Goal: Find specific page/section: Find specific page/section

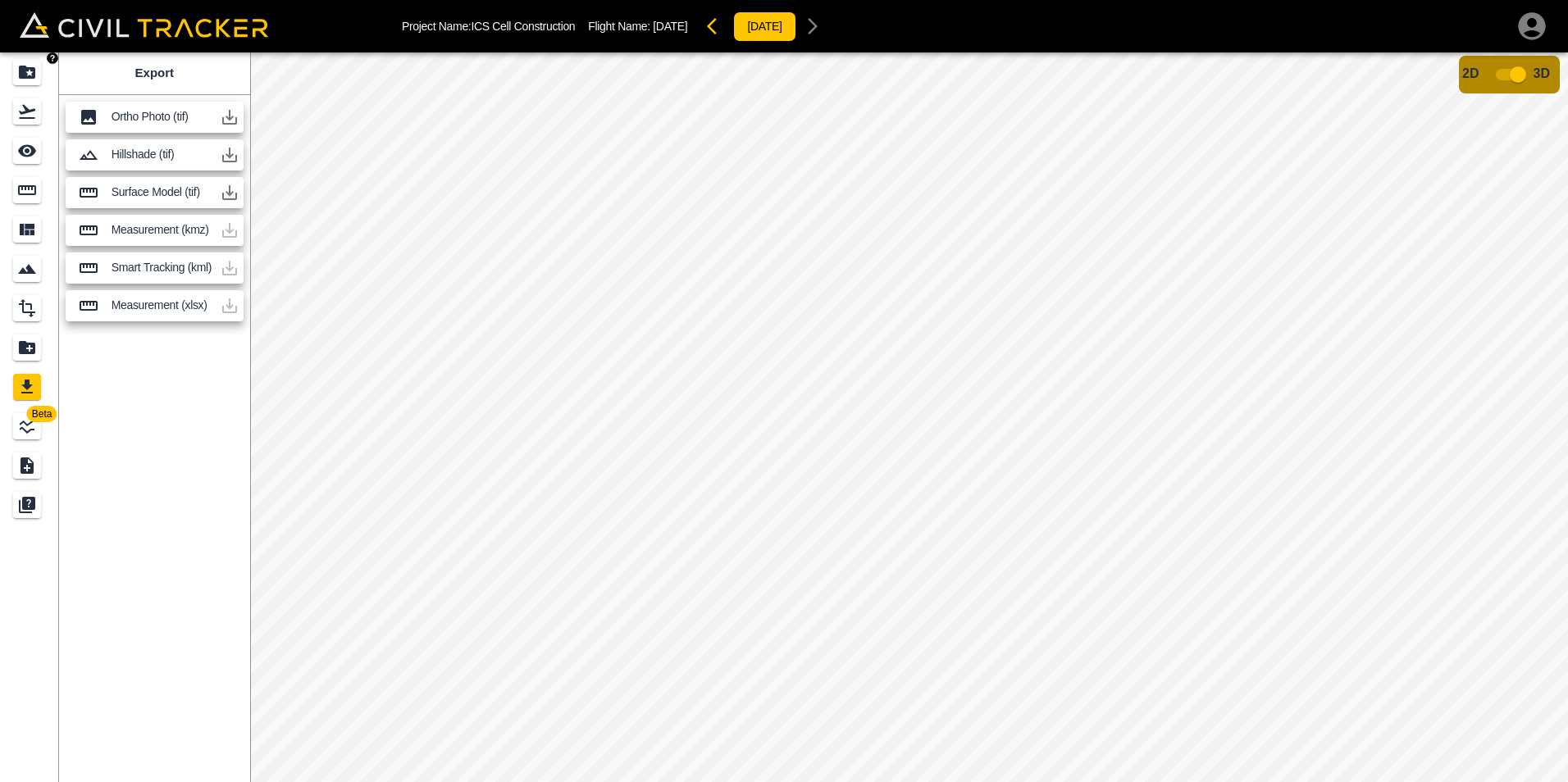
click at [15, 74] on div "Projects" at bounding box center [27, 71] width 28 height 26
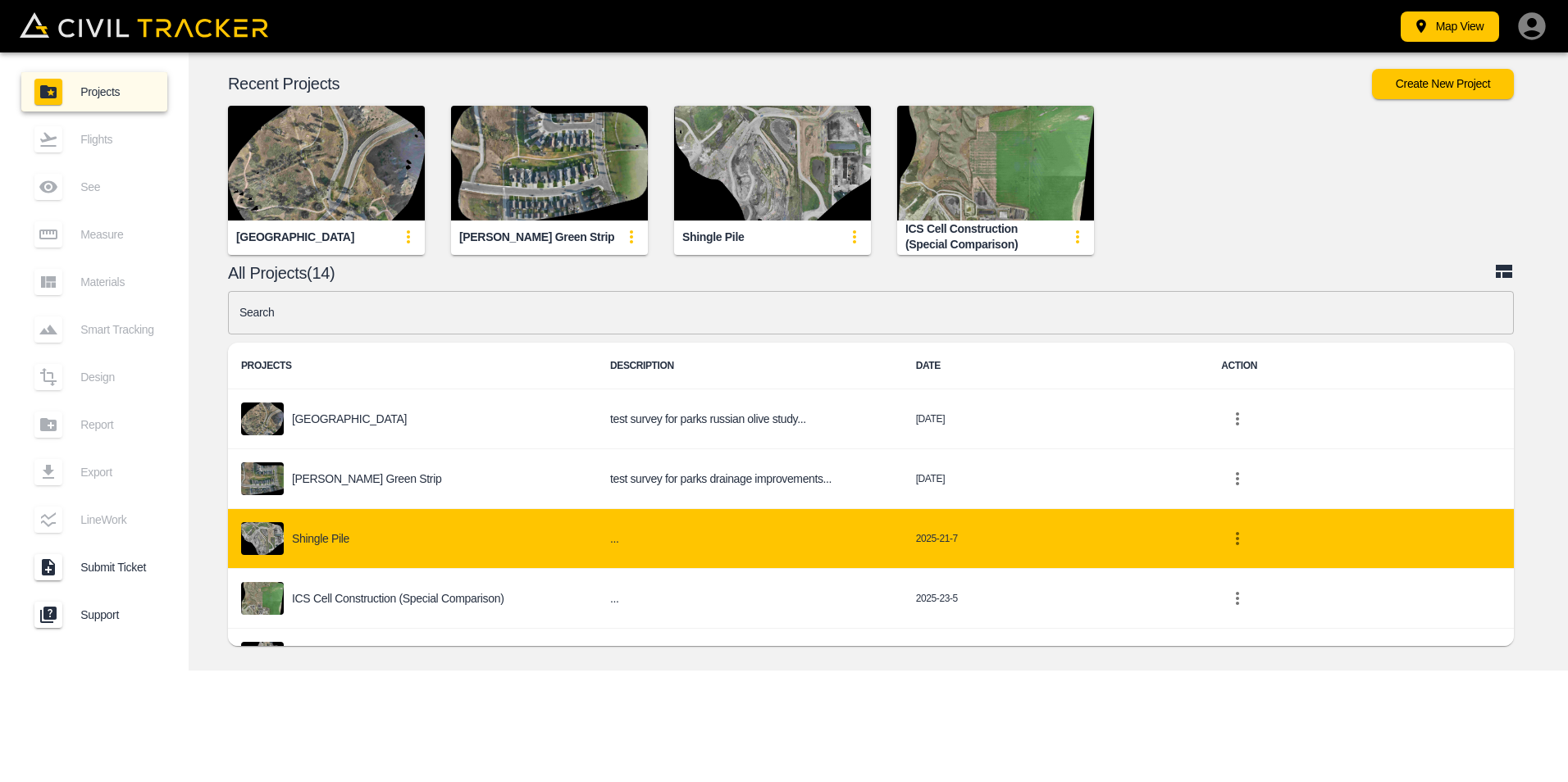
scroll to position [303, 0]
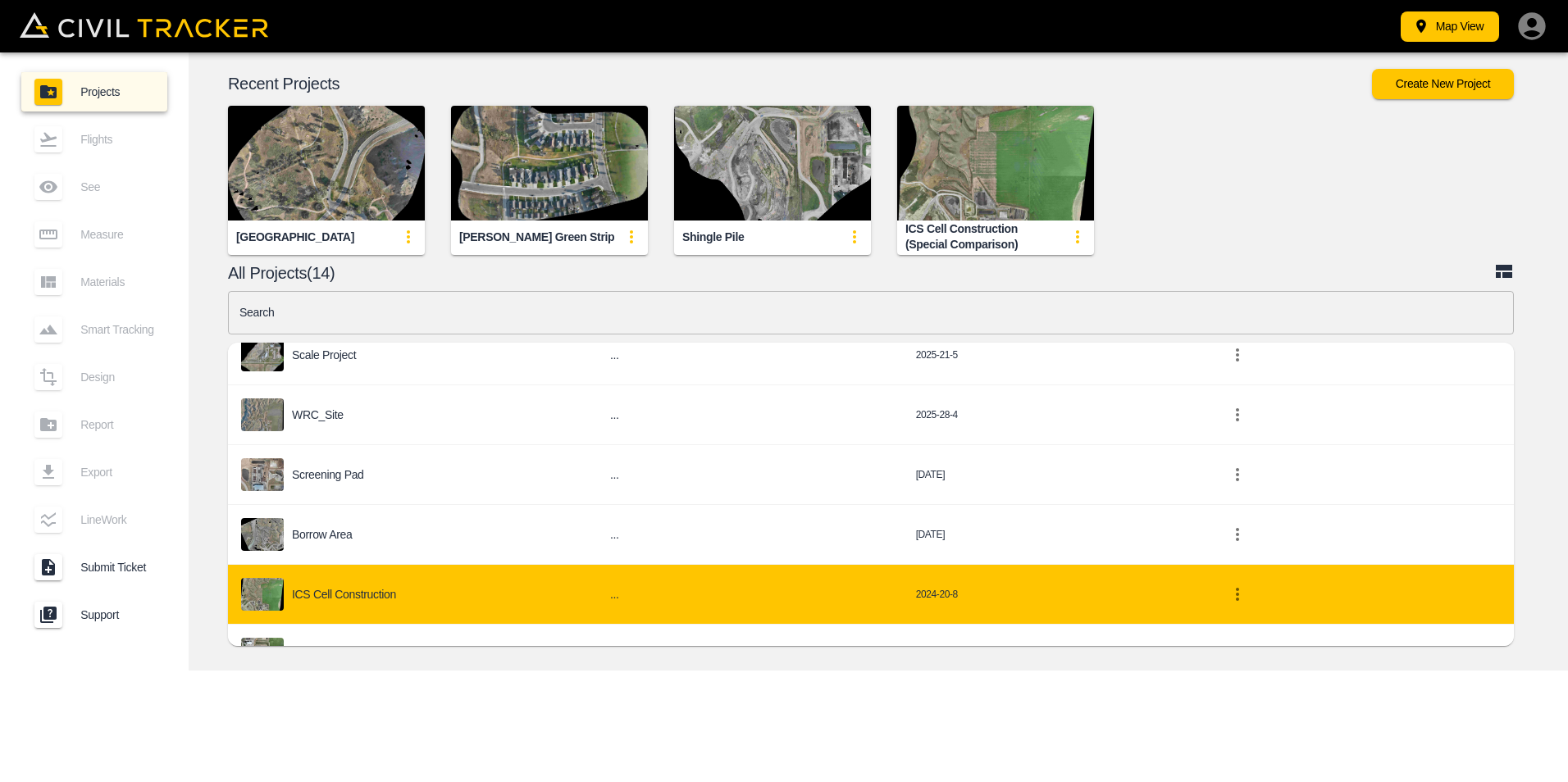
click at [377, 593] on p "ICS Cell Construction" at bounding box center [344, 594] width 104 height 13
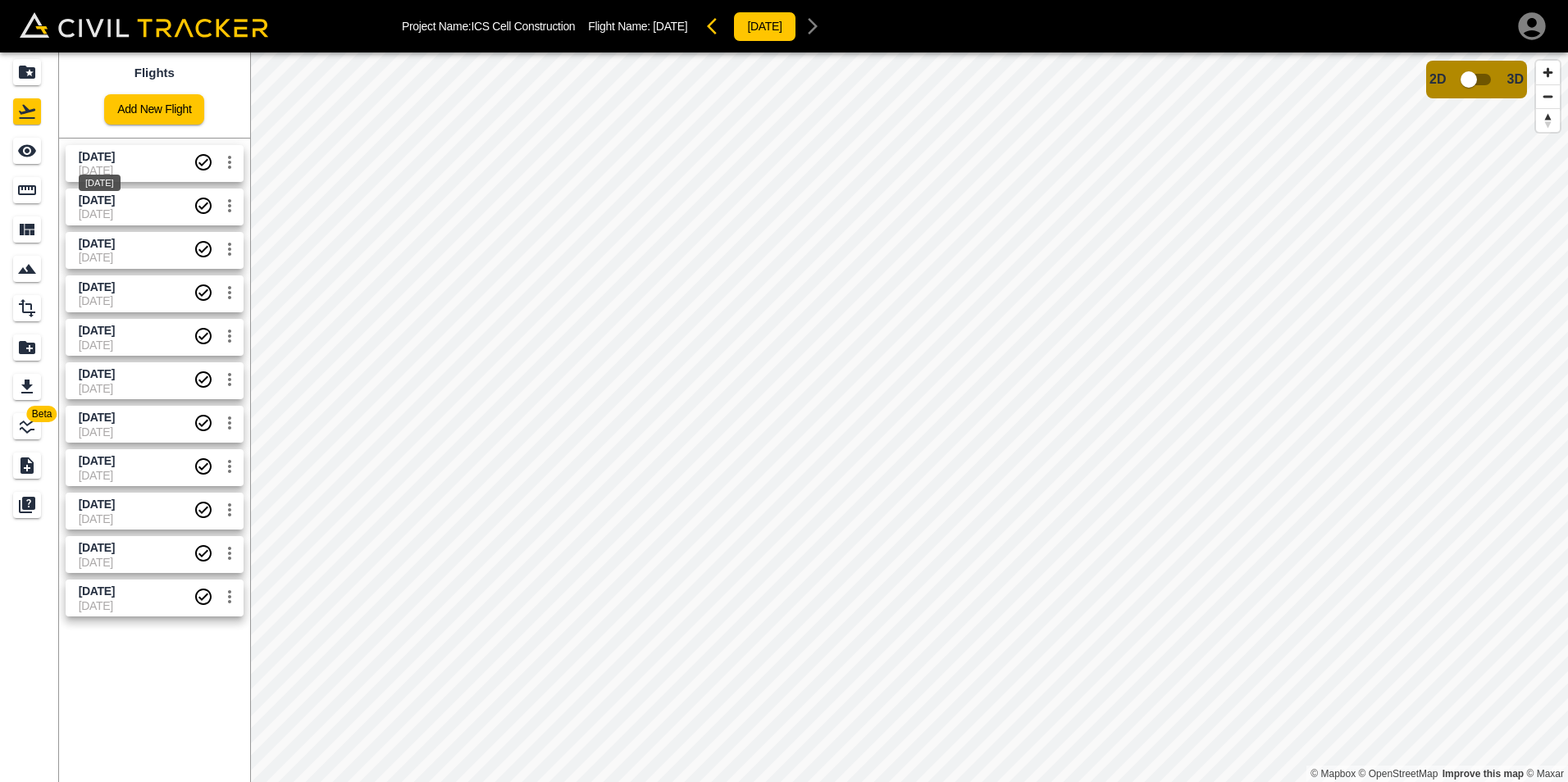
click at [115, 160] on span "[DATE]" at bounding box center [96, 157] width 36 height 13
click at [1495, 75] on input "checkbox" at bounding box center [1468, 79] width 93 height 31
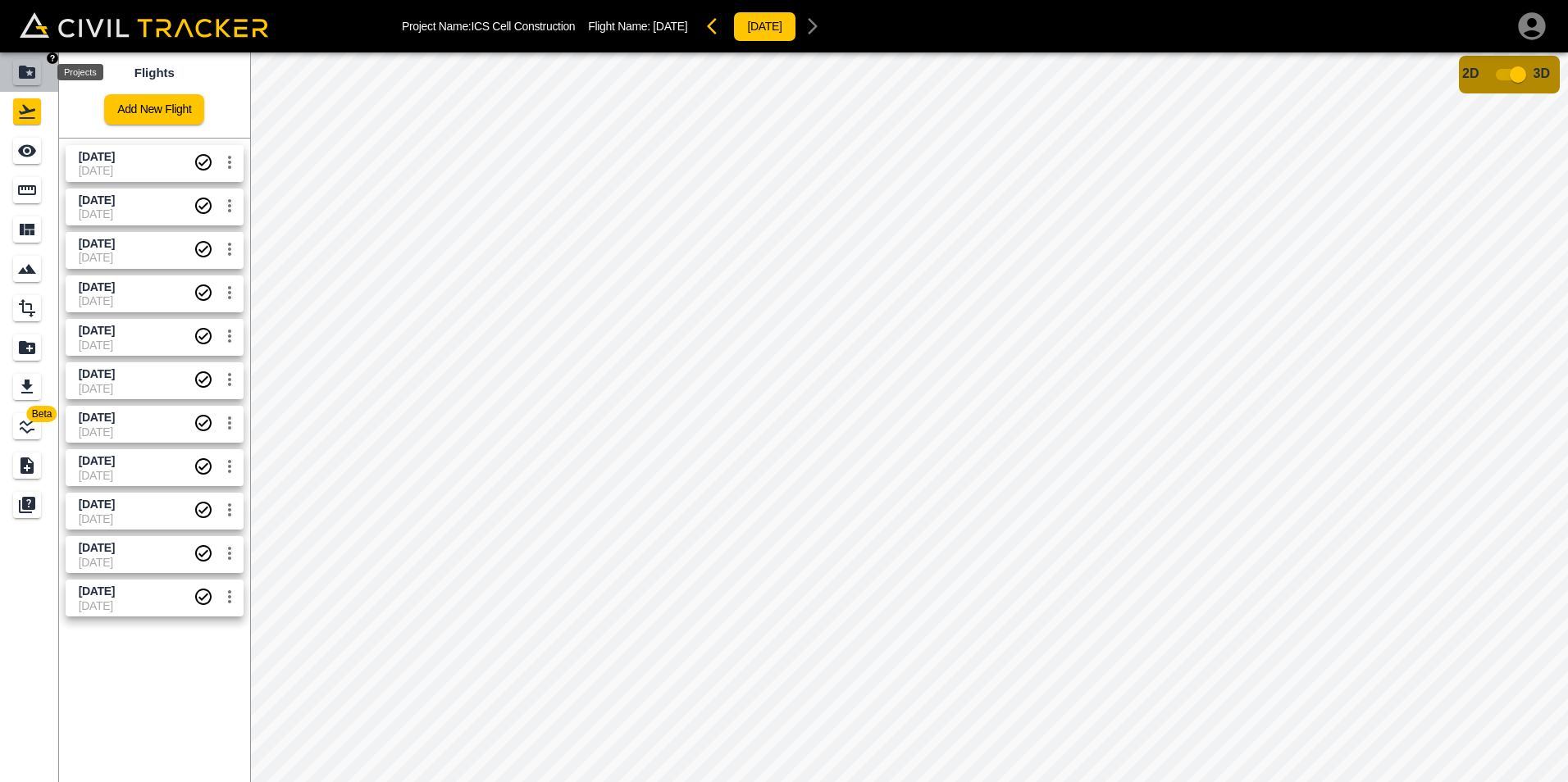
click at [28, 75] on icon "Projects" at bounding box center [27, 72] width 20 height 20
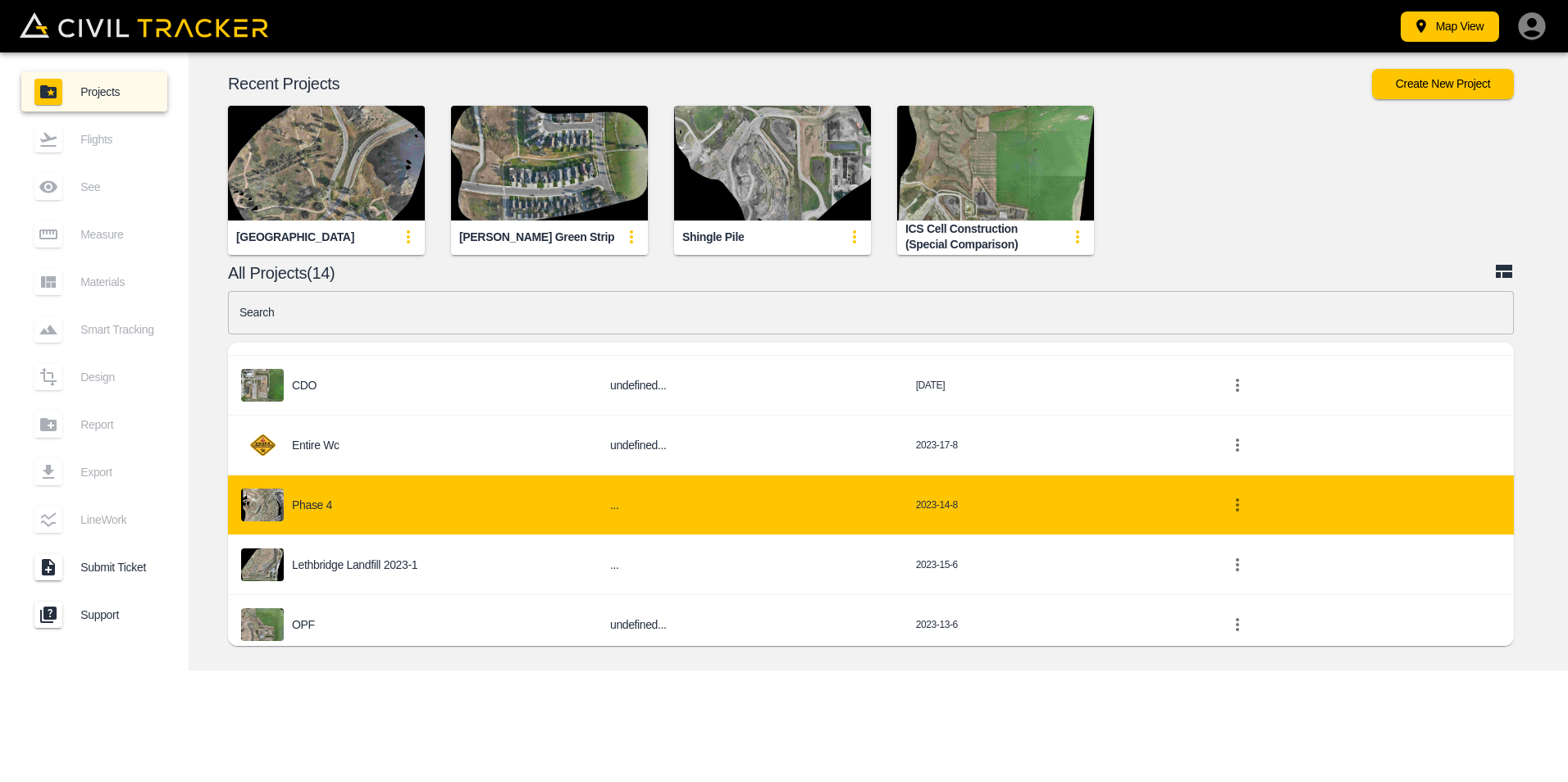
scroll to position [582, 0]
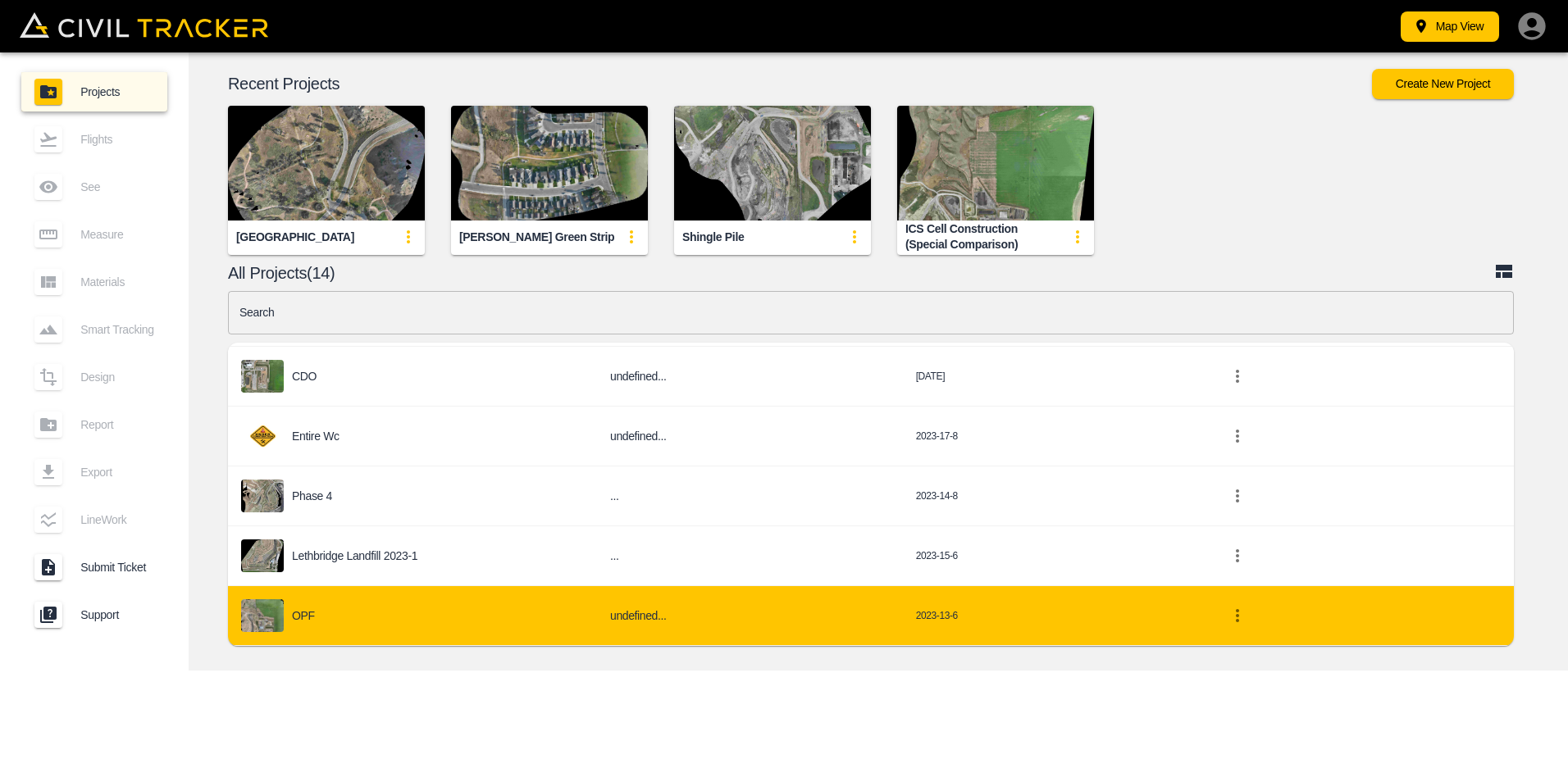
click at [376, 616] on div "OPF" at bounding box center [412, 616] width 343 height 33
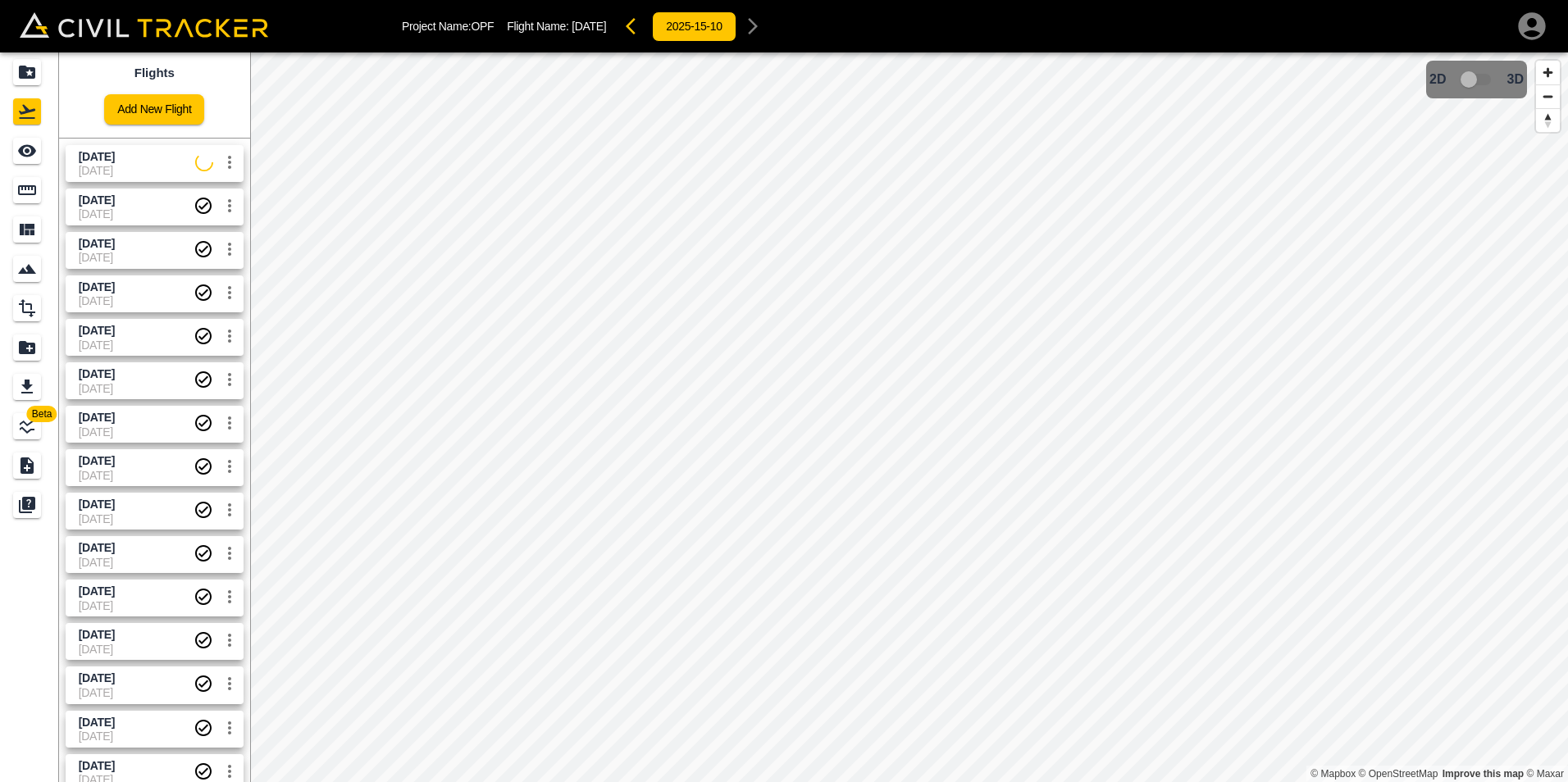
click at [115, 160] on span "[DATE]" at bounding box center [96, 157] width 36 height 13
click at [33, 70] on icon "Projects" at bounding box center [27, 72] width 16 height 13
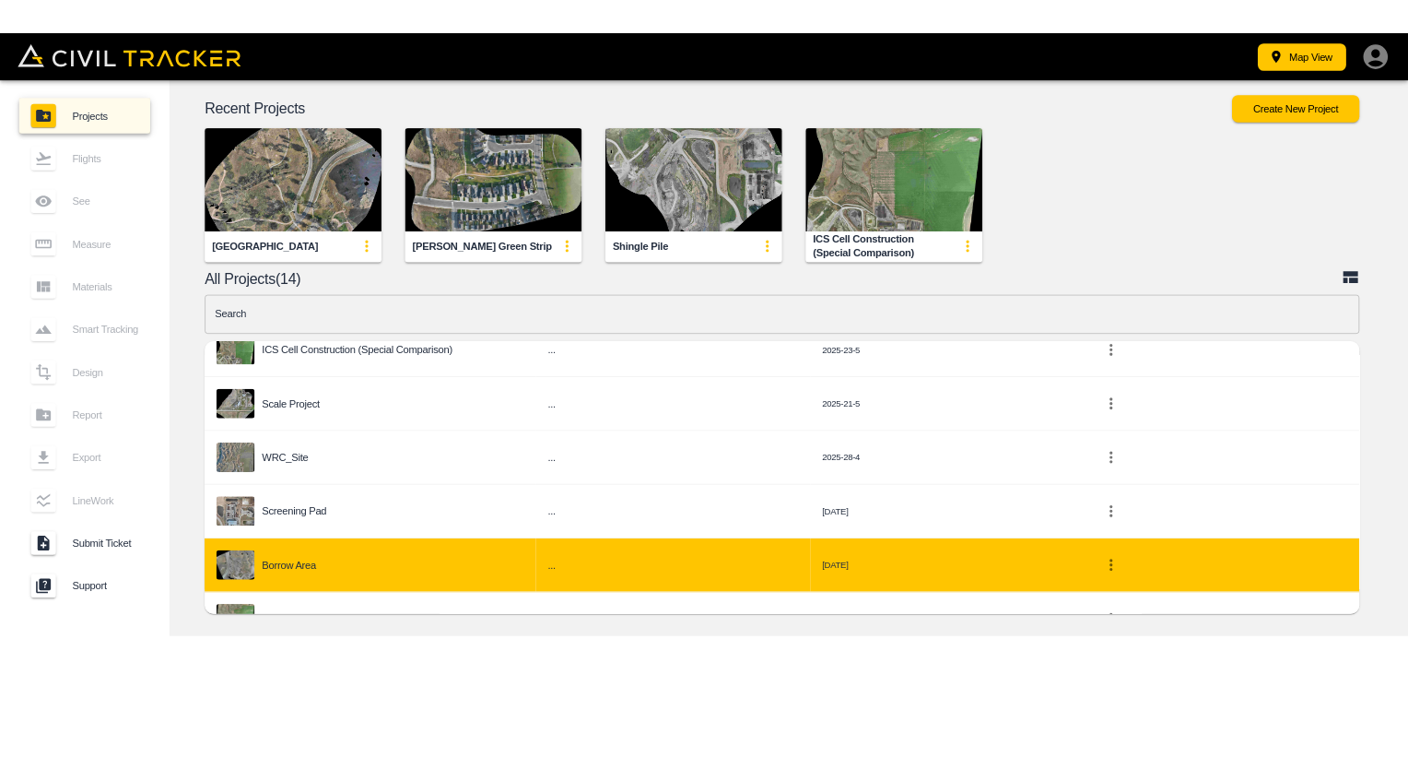
scroll to position [369, 0]
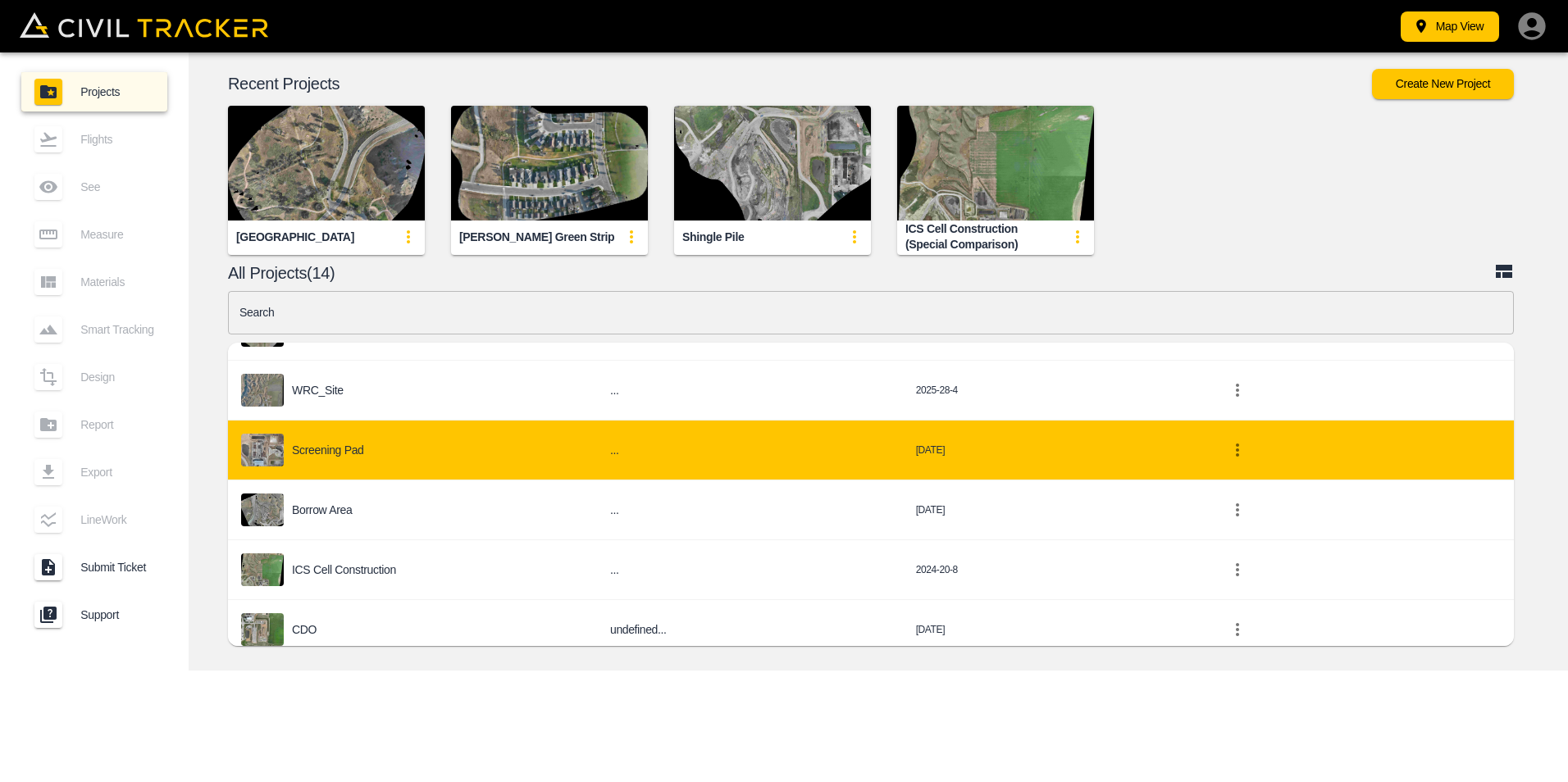
click at [340, 450] on p "Screening Pad" at bounding box center [327, 450] width 72 height 13
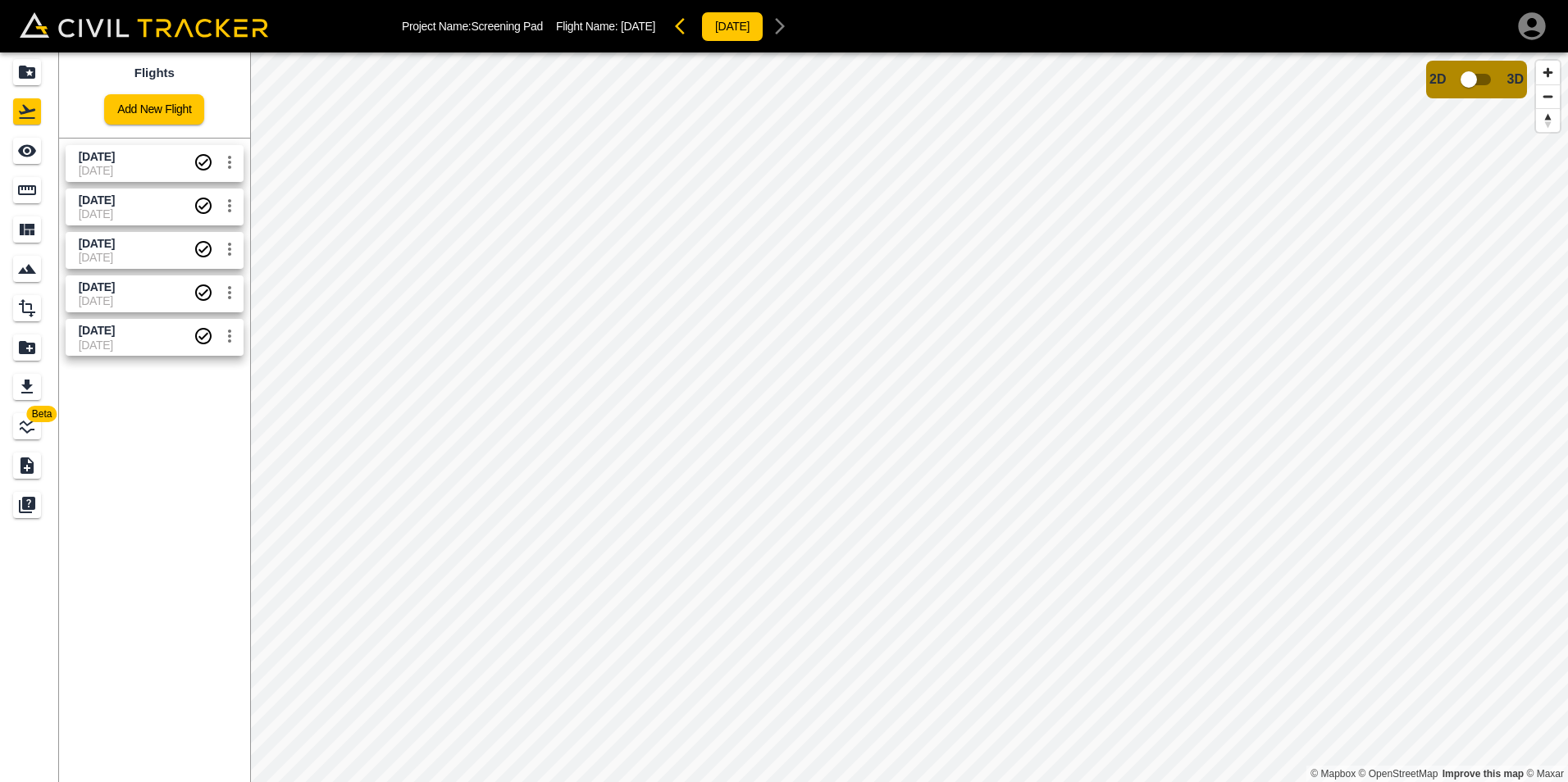
click at [125, 165] on span "[DATE]" at bounding box center [135, 170] width 115 height 13
click at [16, 69] on div "Projects" at bounding box center [27, 71] width 28 height 26
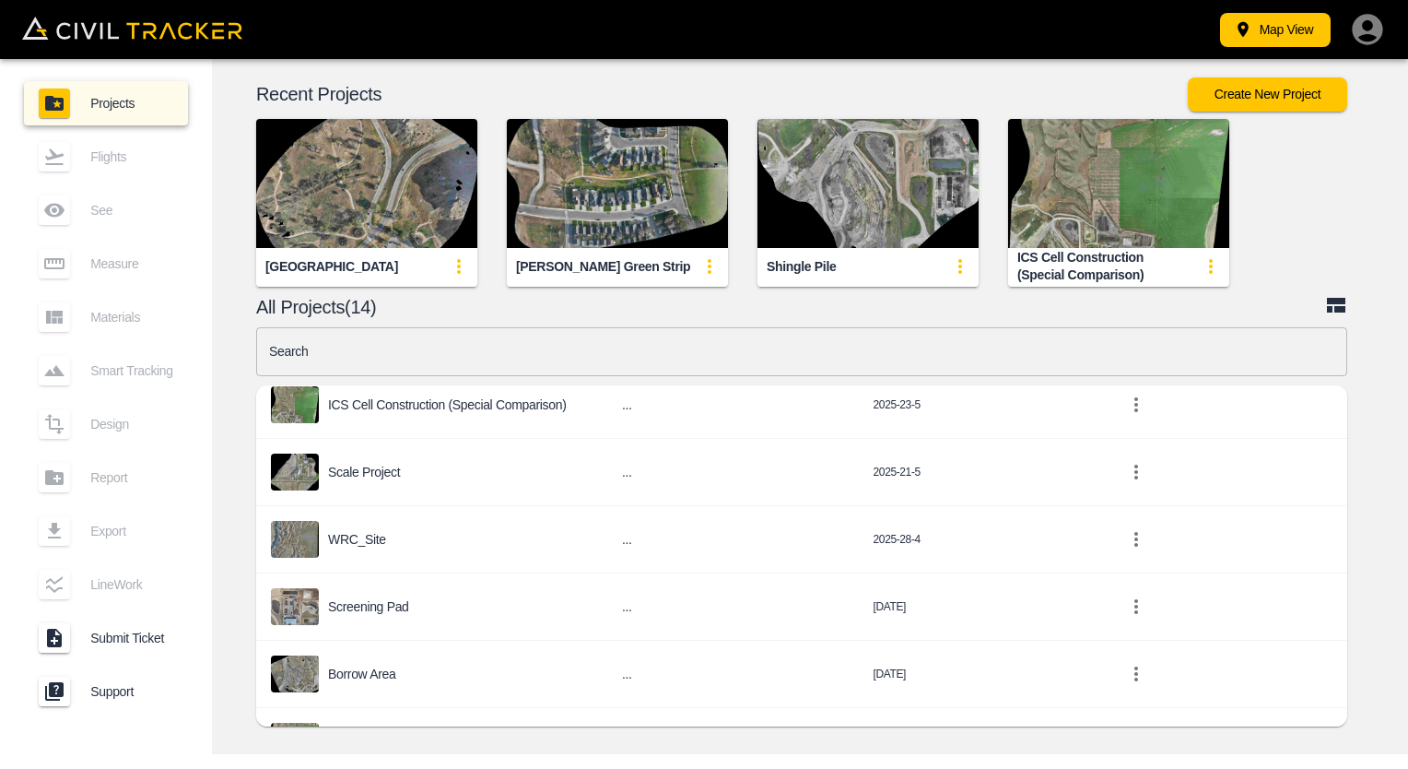
scroll to position [553, 0]
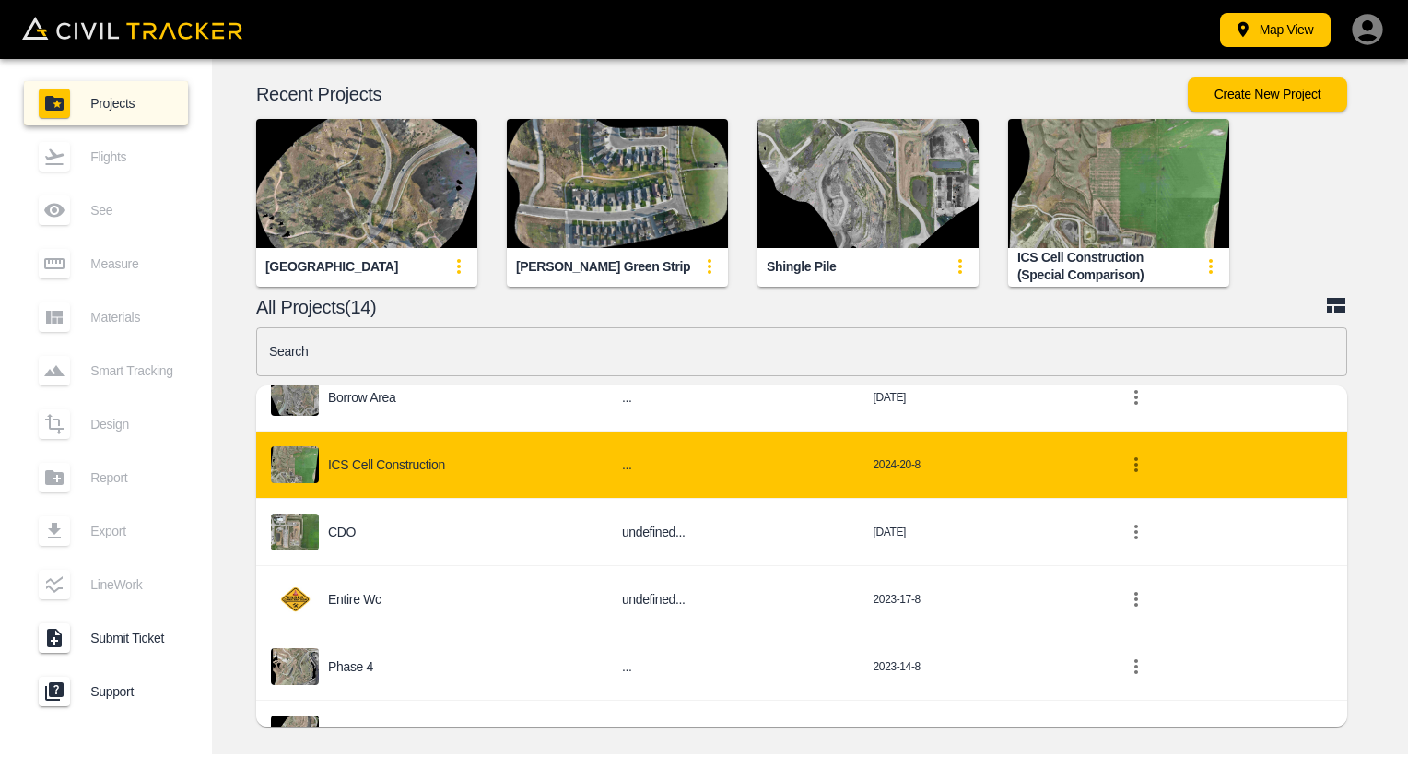
click at [389, 455] on div "ICS Cell Construction" at bounding box center [432, 464] width 322 height 37
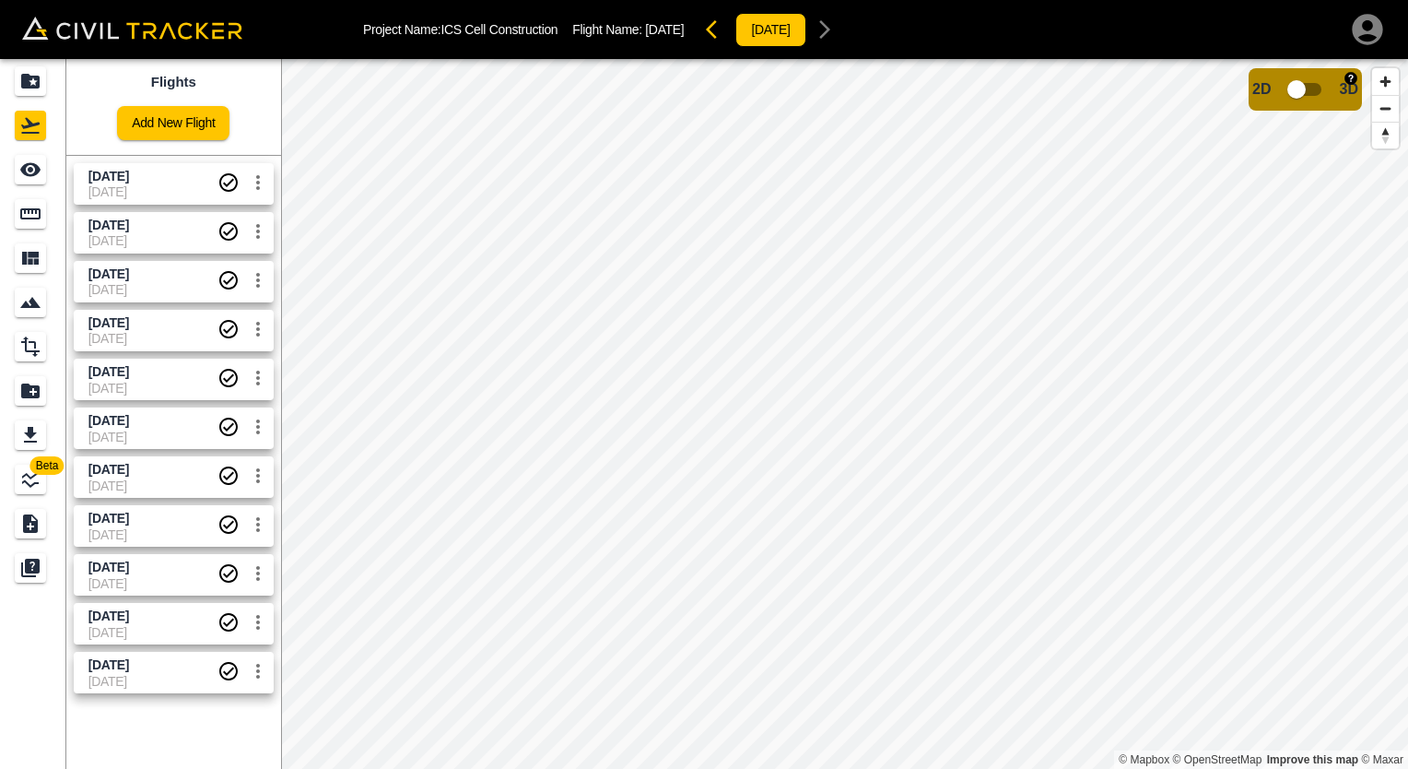
click at [1313, 88] on input "checkbox" at bounding box center [1296, 89] width 105 height 35
